Goal: Transaction & Acquisition: Purchase product/service

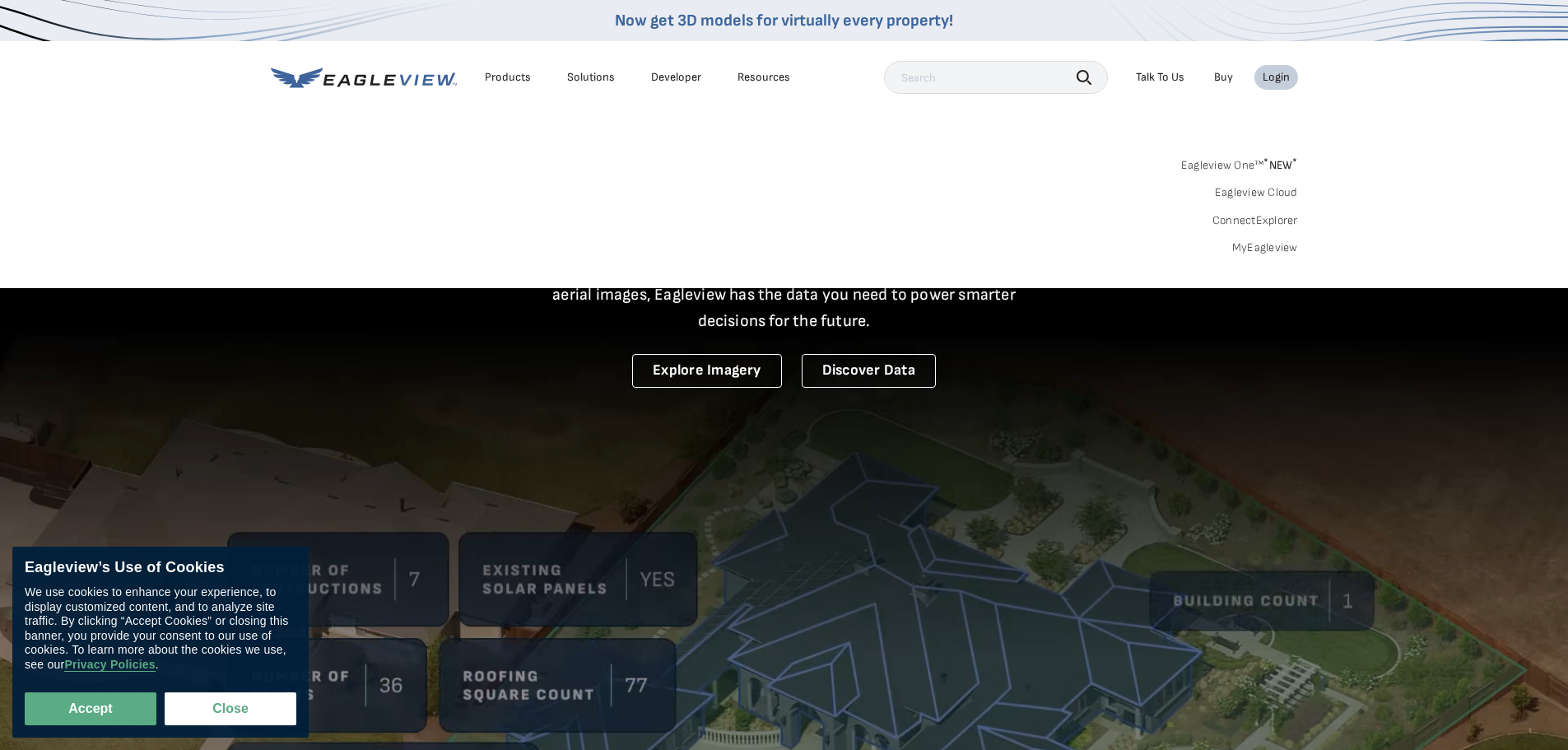
click at [1279, 75] on div "Login" at bounding box center [1276, 78] width 27 height 15
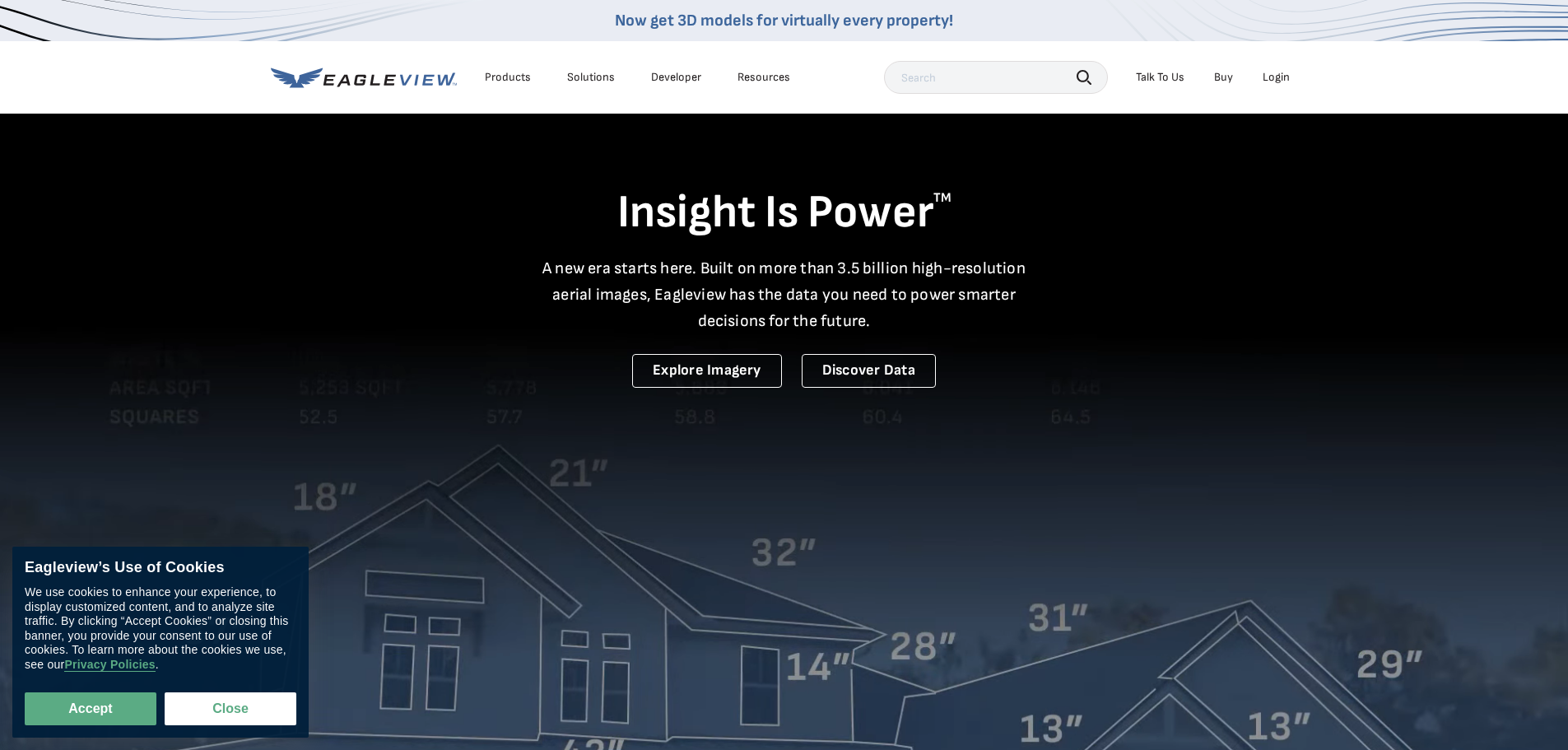
click at [1279, 75] on div "Login" at bounding box center [1276, 78] width 27 height 15
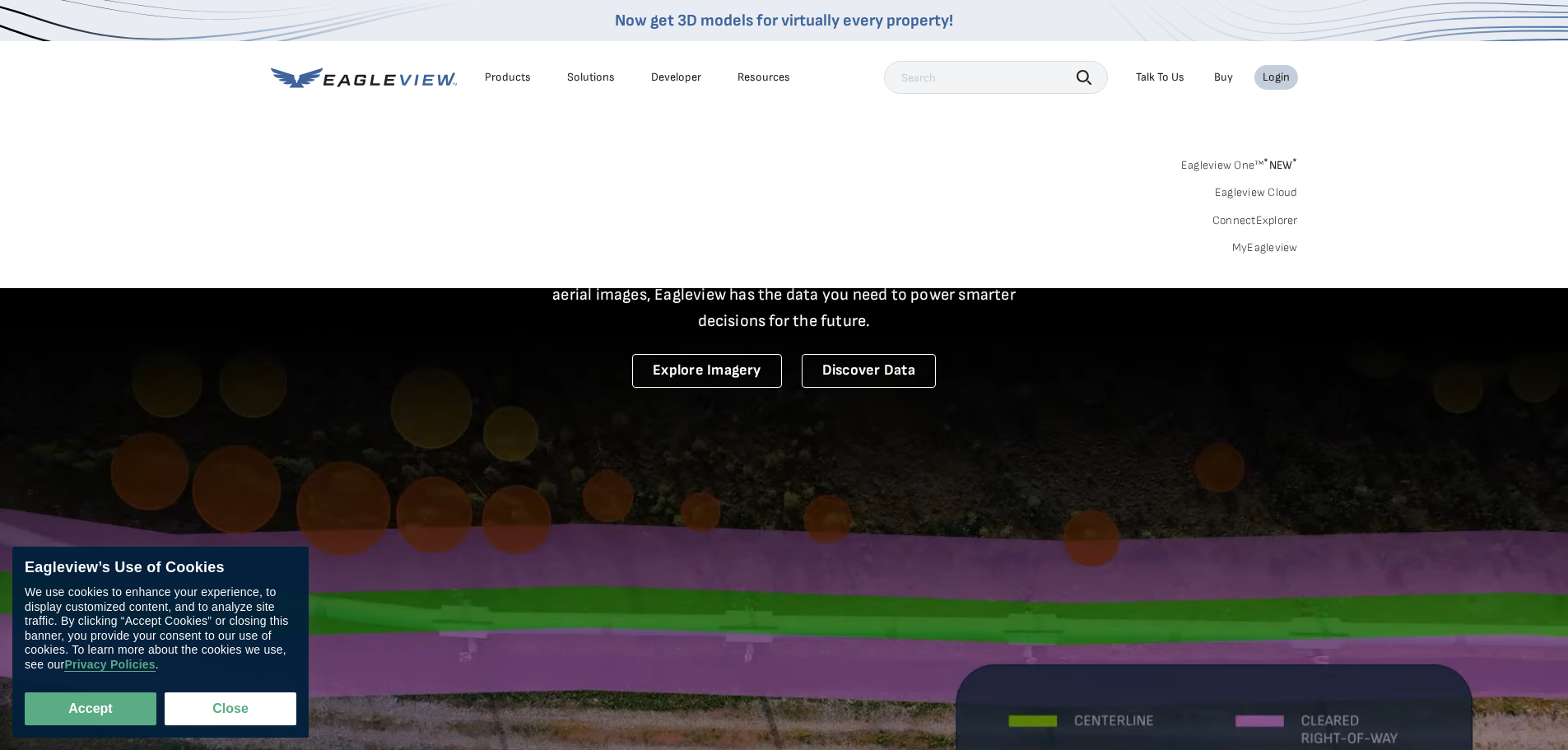
click at [1266, 253] on link "MyEagleview" at bounding box center [1265, 248] width 66 height 15
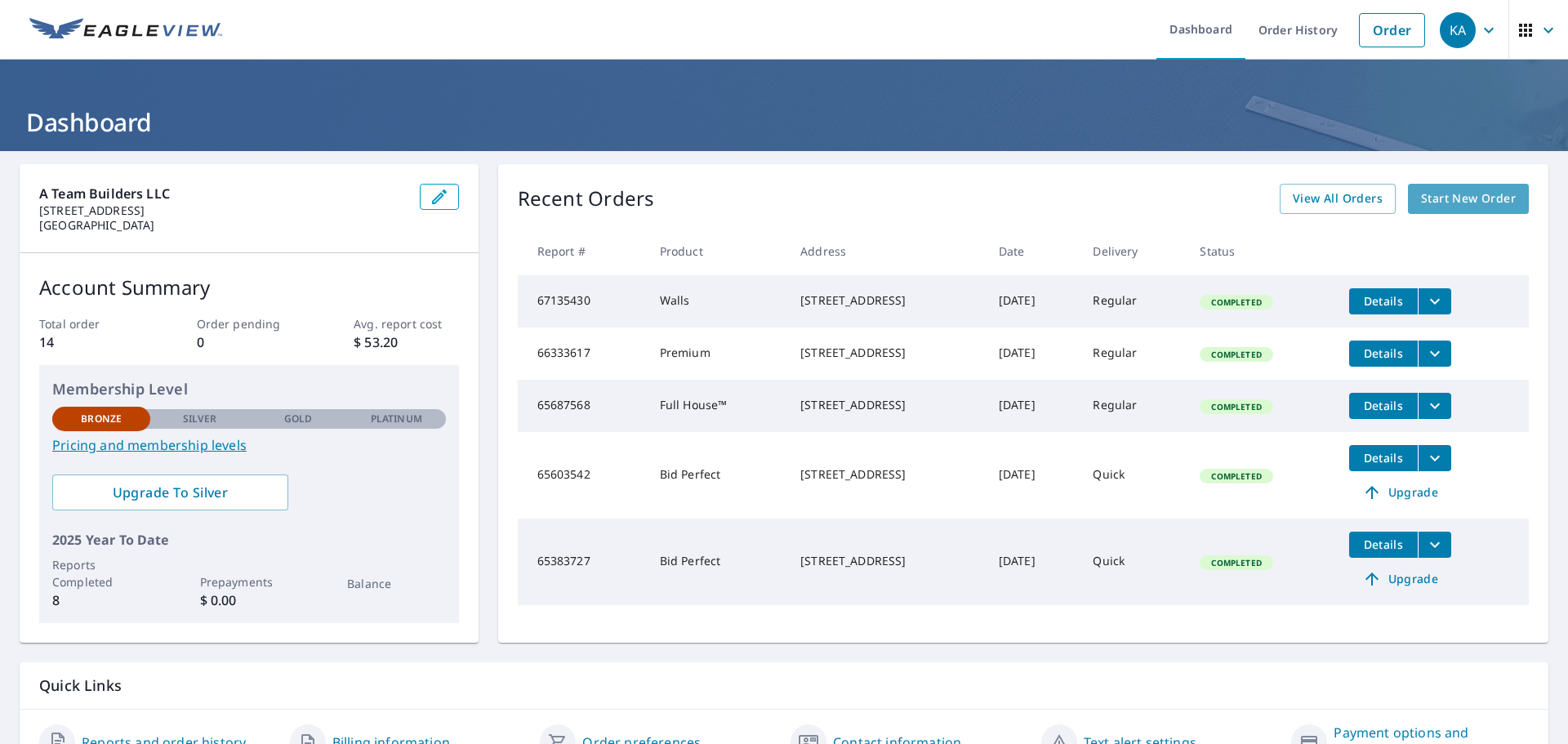
click at [1449, 201] on span "Start New Order" at bounding box center [1468, 199] width 95 height 21
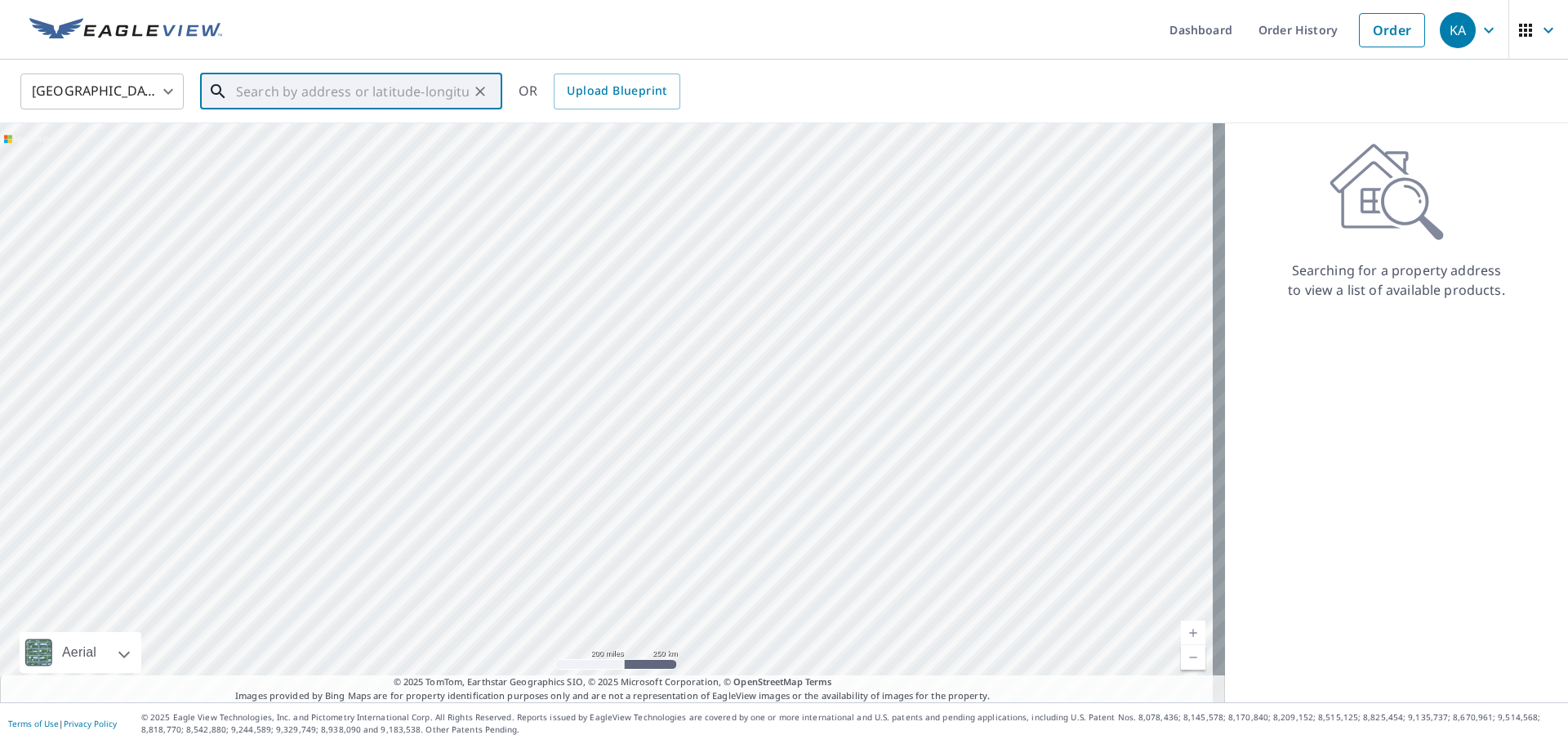
click at [367, 102] on input "text" at bounding box center [353, 91] width 233 height 46
click at [318, 144] on span "269 Sheffield St" at bounding box center [360, 139] width 256 height 20
type input "269 Sheffield St Mountainside, NJ 07092"
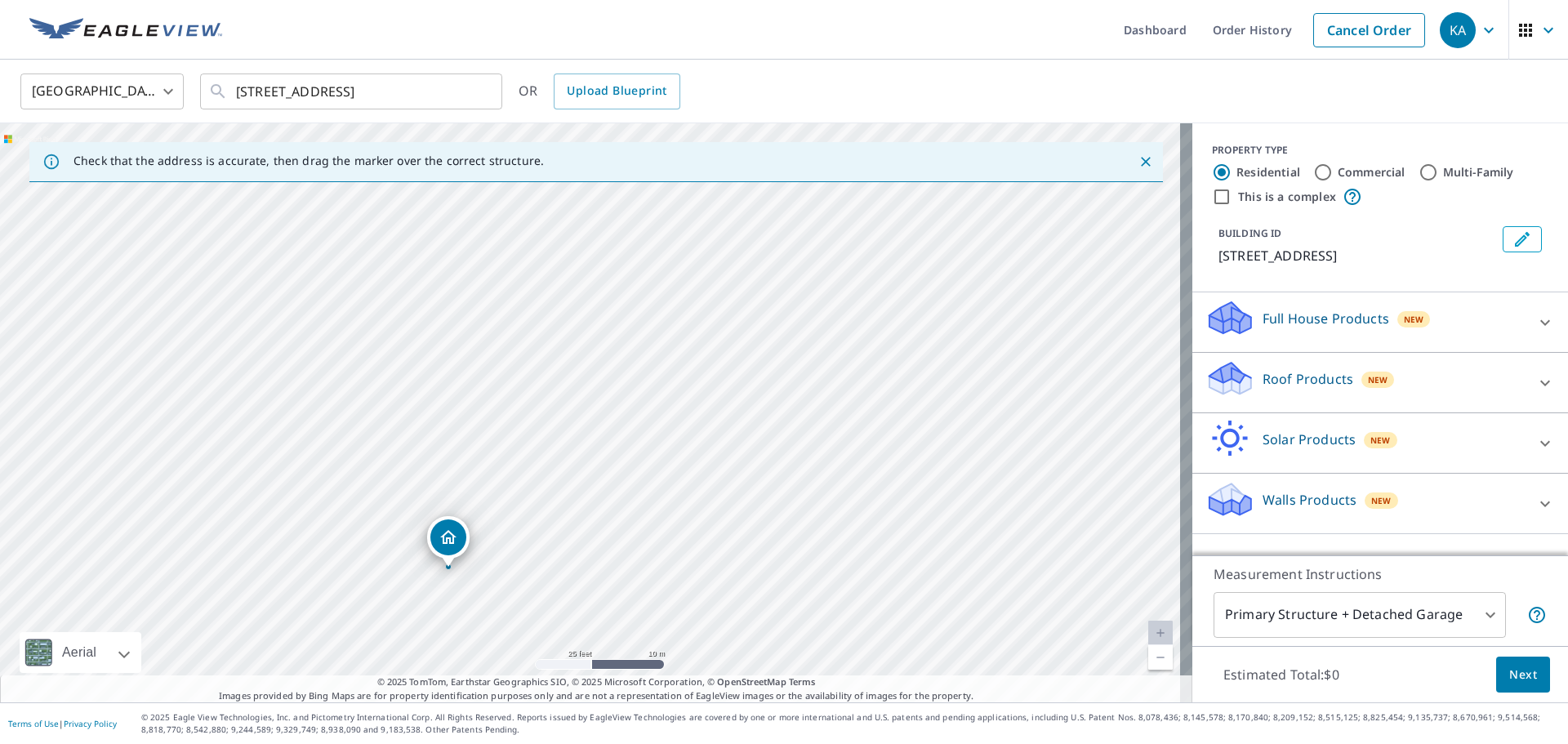
drag, startPoint x: 765, startPoint y: 331, endPoint x: 577, endPoint y: 500, distance: 252.8
click at [577, 500] on div "269 Sheffield St Mountainside, NJ 07092" at bounding box center [596, 412] width 1192 height 579
click at [1319, 175] on input "Commercial" at bounding box center [1322, 172] width 20 height 20
radio input "true"
type input "4"
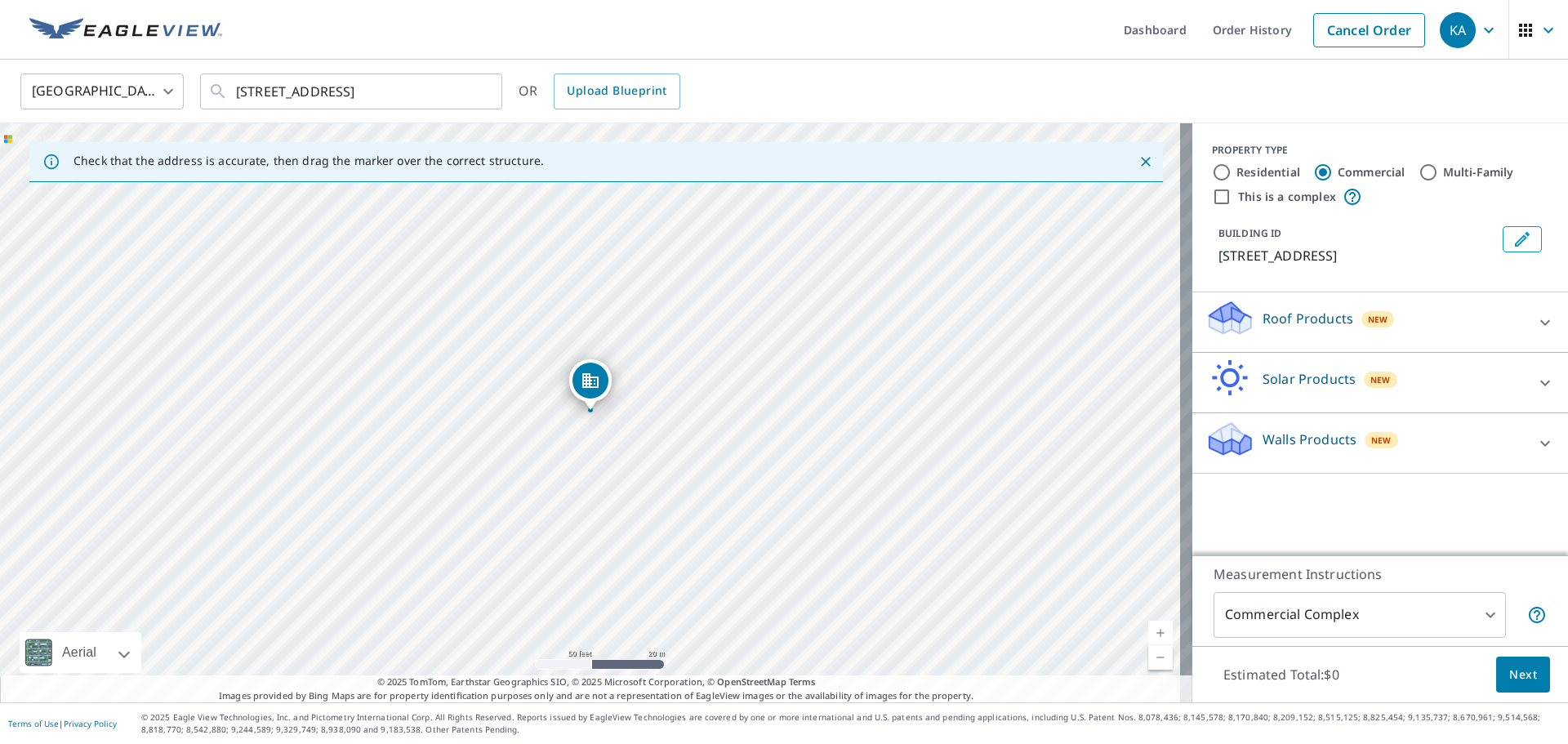
click at [1328, 437] on p "Walls Products" at bounding box center [1309, 439] width 94 height 20
drag, startPoint x: 903, startPoint y: 408, endPoint x: 805, endPoint y: 408, distance: 98.0
click at [805, 408] on div "269 Sheffield St Mountainside, NJ 07092" at bounding box center [596, 412] width 1192 height 579
click at [586, 378] on div "269 Sheffield St Mountainside, NJ 07092" at bounding box center [596, 412] width 1192 height 579
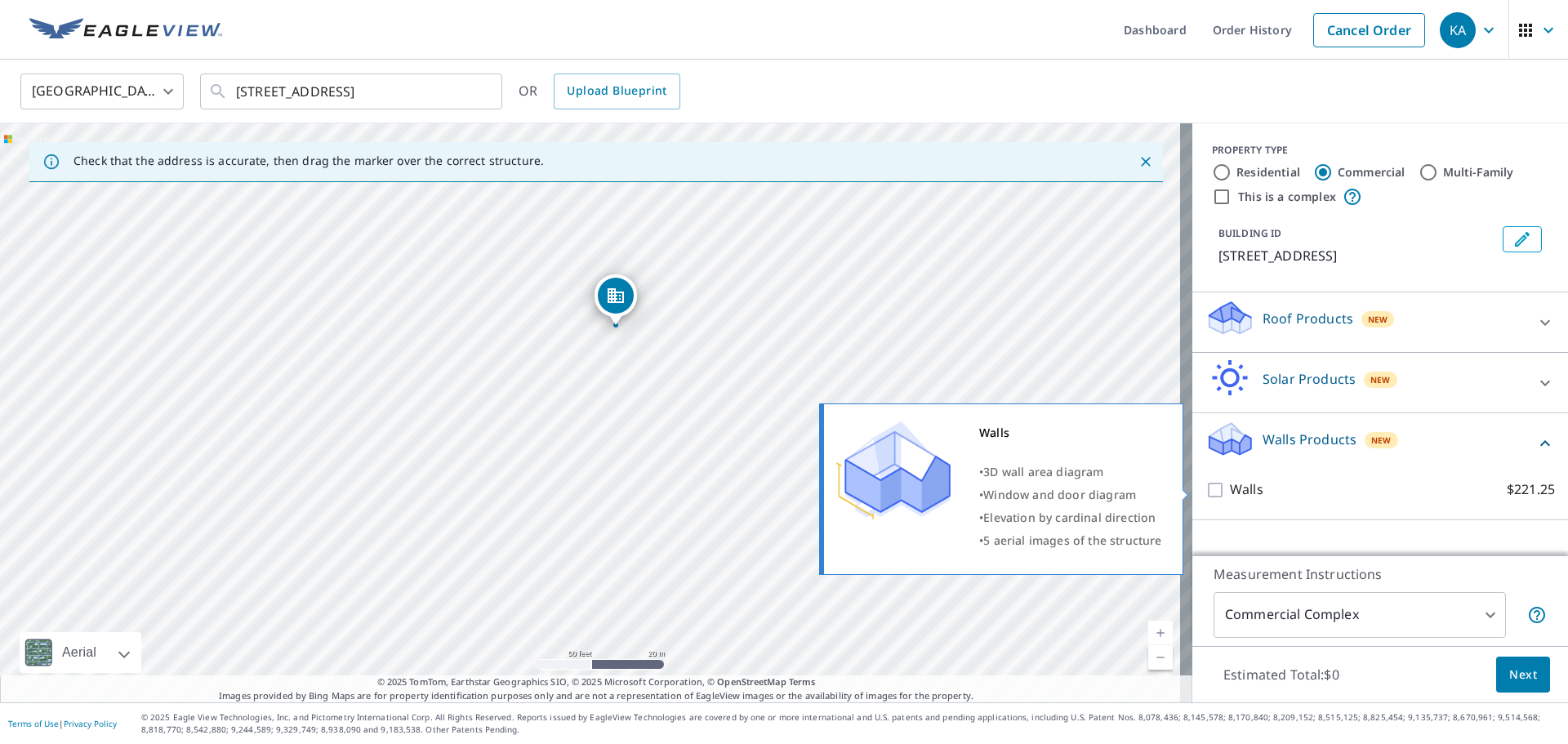
click at [1205, 489] on input "Walls $221.25" at bounding box center [1217, 490] width 24 height 20
checkbox input "true"
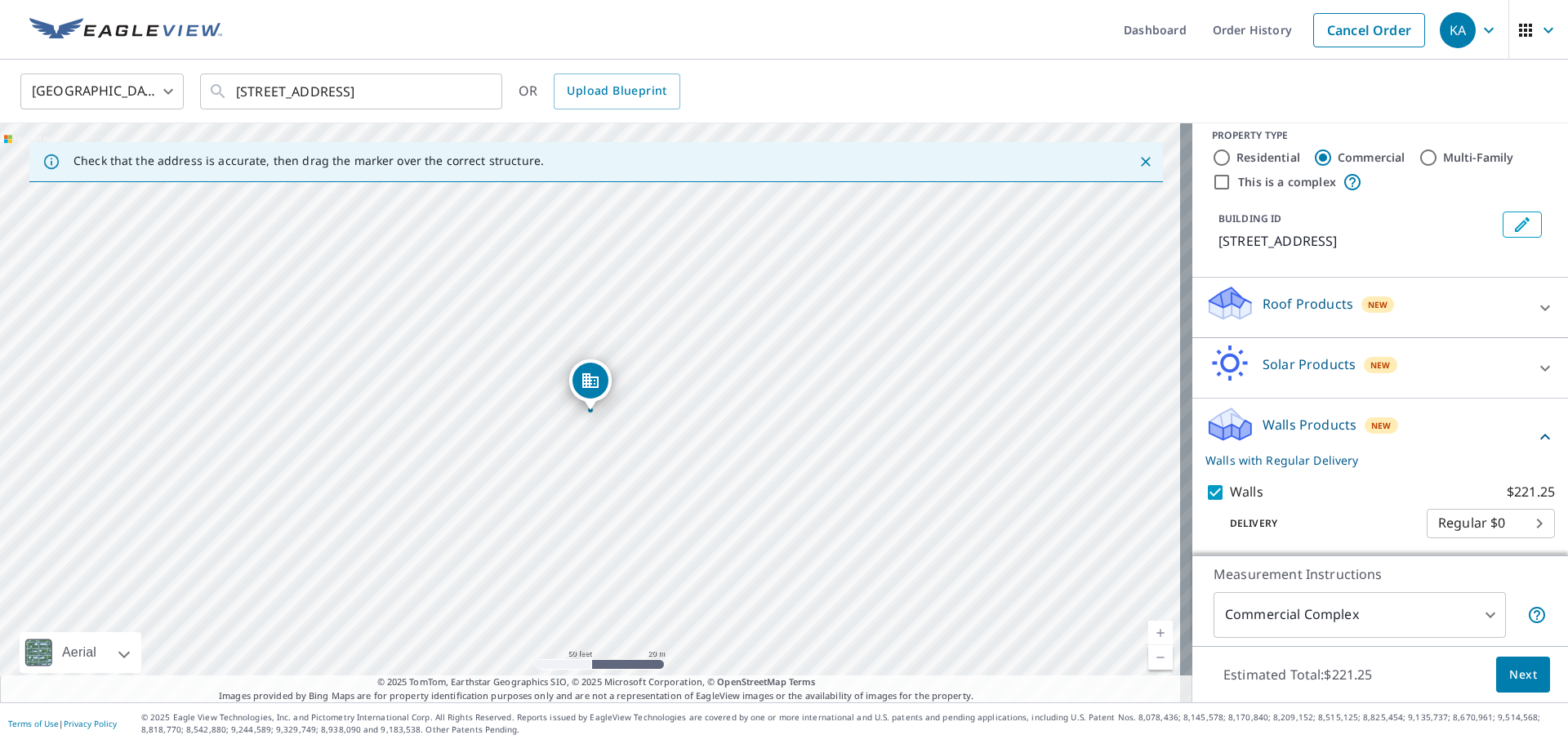
scroll to position [18, 0]
drag, startPoint x: 700, startPoint y: 433, endPoint x: 624, endPoint y: 367, distance: 100.7
click at [624, 367] on div "269 Sheffield St Mountainside, NJ 07092" at bounding box center [596, 412] width 1192 height 579
drag, startPoint x: 615, startPoint y: 371, endPoint x: 604, endPoint y: 398, distance: 29.2
click at [604, 398] on div "269 Sheffield St Mountainside, NJ 07092" at bounding box center [596, 412] width 1192 height 579
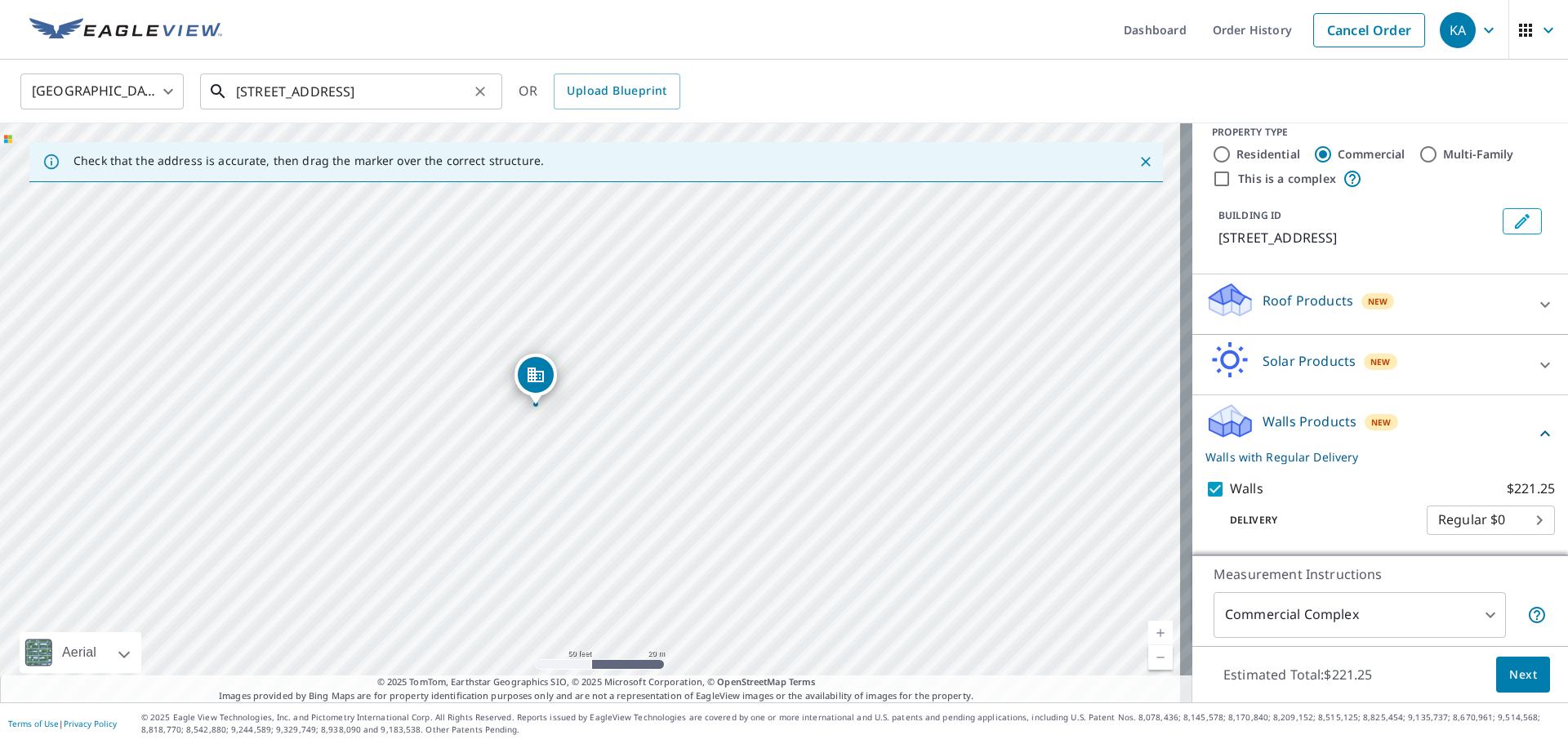
click at [410, 86] on input "269 Sheffield St Mountainside, NJ 07092" at bounding box center [353, 91] width 233 height 46
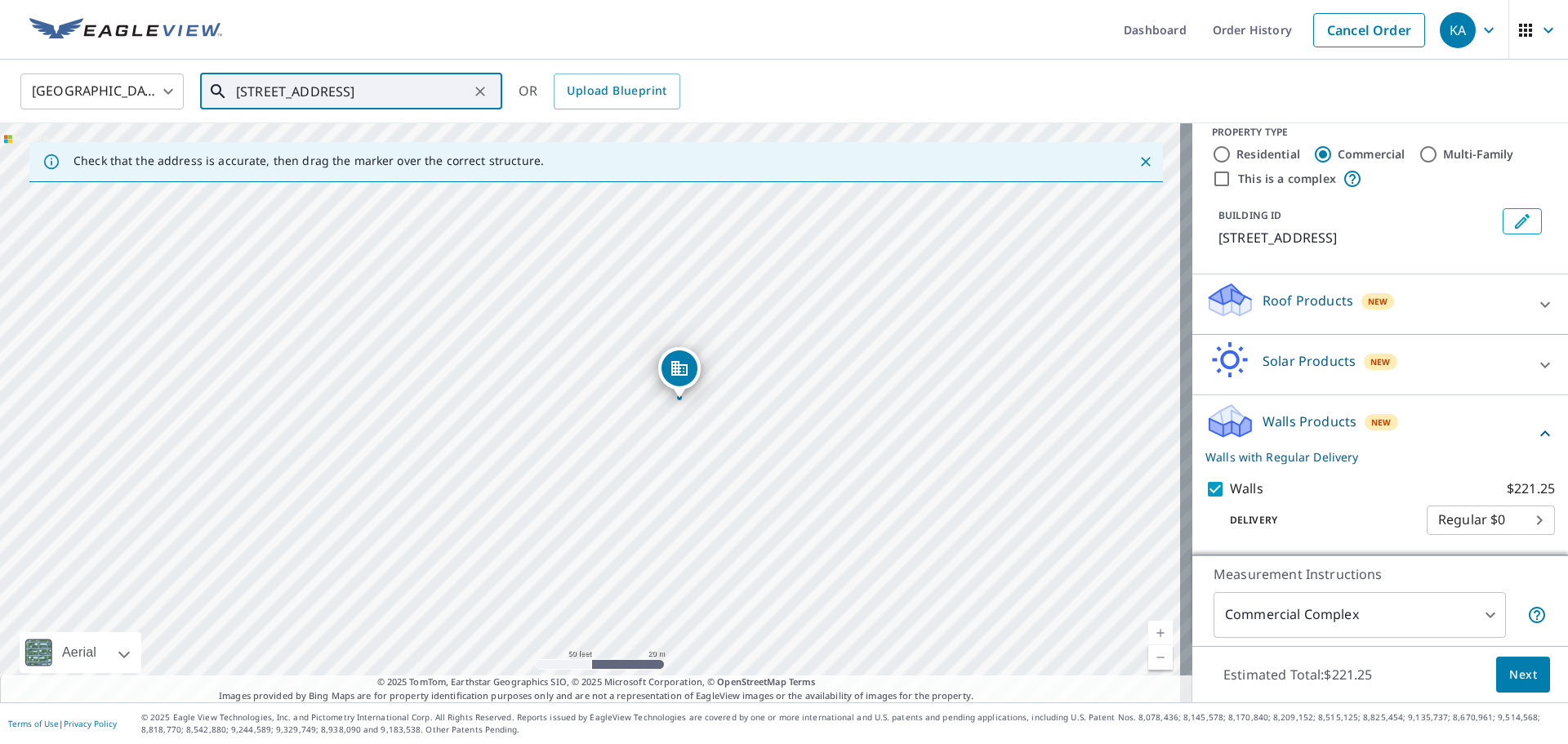
drag, startPoint x: 784, startPoint y: 367, endPoint x: 825, endPoint y: 346, distance: 46.1
click at [825, 346] on div "269 Sheffield St Mountainside, NJ 07092" at bounding box center [596, 412] width 1192 height 579
